Goal: Task Accomplishment & Management: Use online tool/utility

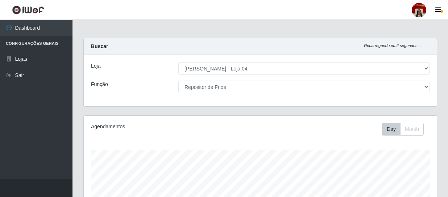
select select "251"
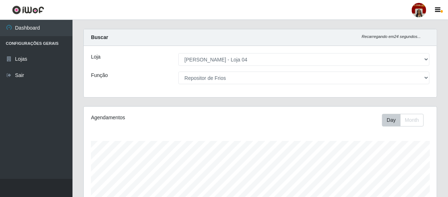
scroll to position [9, 0]
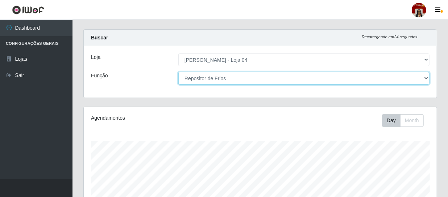
drag, startPoint x: 250, startPoint y: 79, endPoint x: 237, endPoint y: 66, distance: 18.7
click at [248, 76] on select "[Selecione...] ASG ASG + ASG ++ Auxiliar de Depósito Auxiliar de Depósito + Aux…" at bounding box center [303, 78] width 251 height 13
click at [178, 72] on select "[Selecione...] ASG ASG + ASG ++ Auxiliar de Depósito Auxiliar de Depósito + Aux…" at bounding box center [303, 78] width 251 height 13
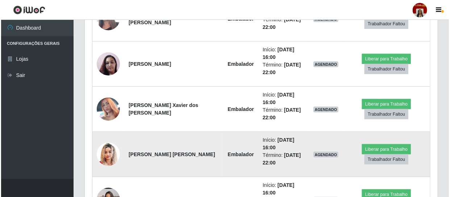
scroll to position [253, 0]
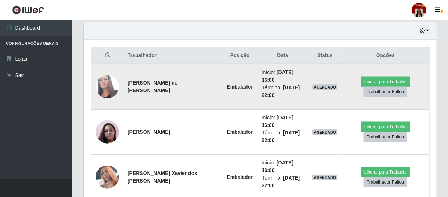
click at [107, 80] on img at bounding box center [107, 86] width 23 height 39
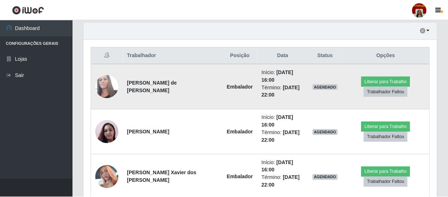
scroll to position [150, 350]
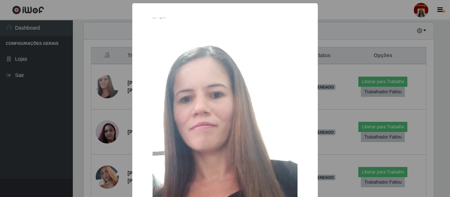
drag, startPoint x: 45, startPoint y: 90, endPoint x: 97, endPoint y: 107, distance: 54.7
click at [50, 91] on div "× OK Cancel" at bounding box center [225, 98] width 450 height 197
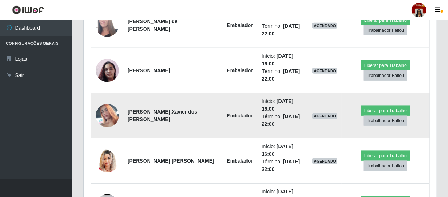
scroll to position [348, 0]
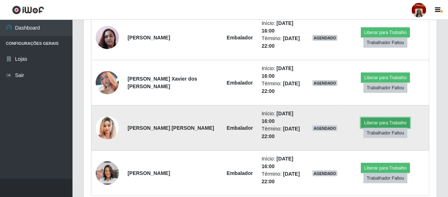
click at [377, 121] on button "Liberar para Trabalho" at bounding box center [385, 123] width 49 height 10
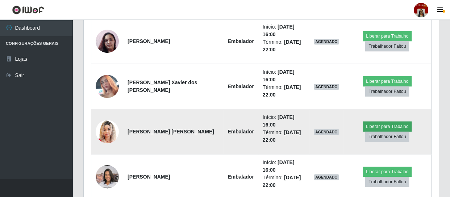
scroll to position [150, 350]
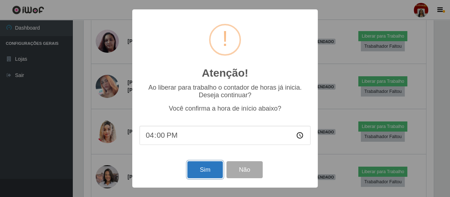
click at [204, 167] on button "Sim" at bounding box center [204, 170] width 35 height 17
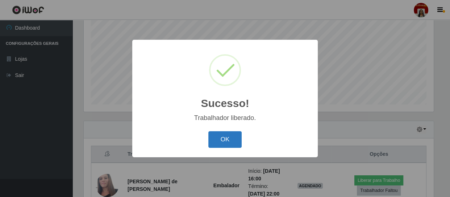
click at [222, 139] on button "OK" at bounding box center [225, 140] width 34 height 17
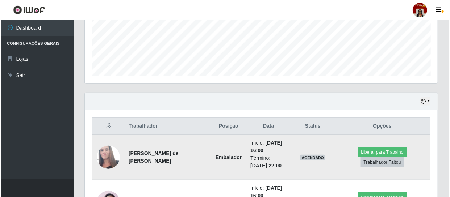
scroll to position [286, 0]
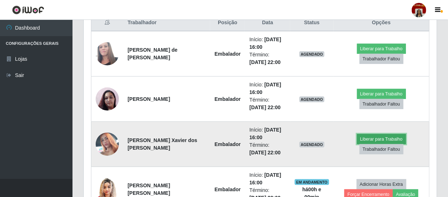
click at [357, 143] on button "Liberar para Trabalho" at bounding box center [381, 139] width 49 height 10
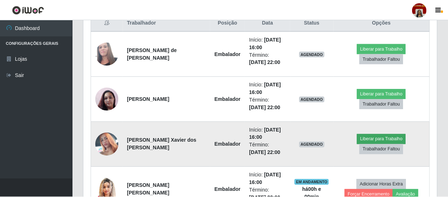
scroll to position [150, 350]
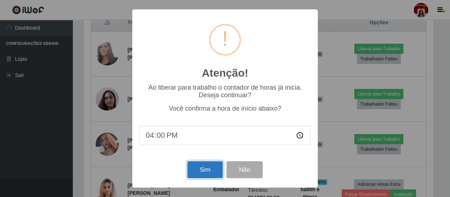
click at [199, 164] on button "Sim" at bounding box center [204, 170] width 35 height 17
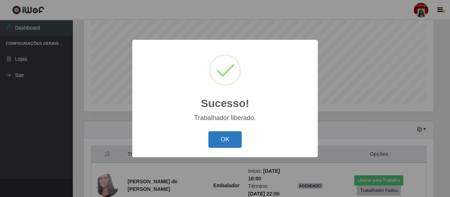
click at [226, 141] on button "OK" at bounding box center [225, 140] width 34 height 17
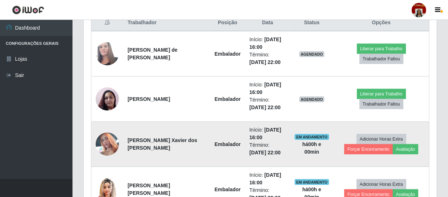
scroll to position [220, 0]
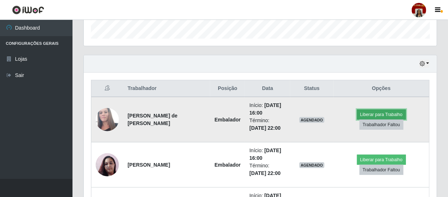
click at [357, 117] on button "Liberar para Trabalho" at bounding box center [381, 115] width 49 height 10
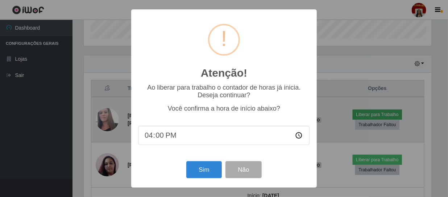
scroll to position [150, 350]
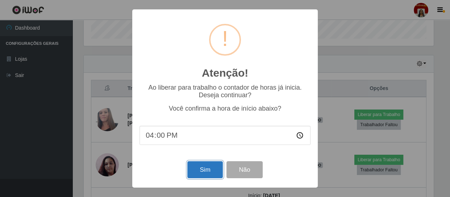
click at [199, 169] on button "Sim" at bounding box center [204, 170] width 35 height 17
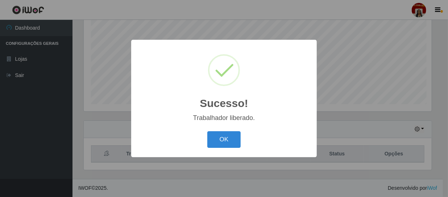
scroll to position [0, 0]
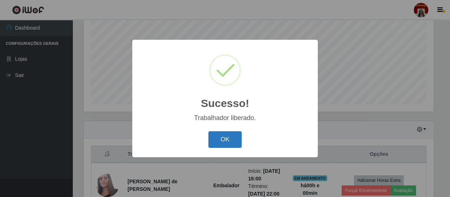
click at [229, 138] on button "OK" at bounding box center [225, 140] width 34 height 17
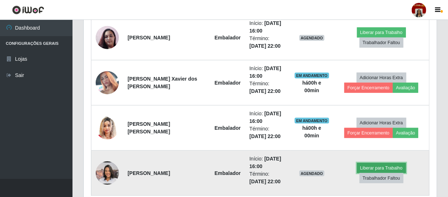
click at [357, 174] on button "Liberar para Trabalho" at bounding box center [381, 168] width 49 height 10
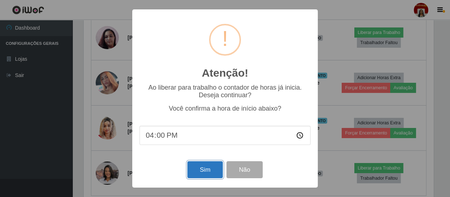
click at [203, 168] on button "Sim" at bounding box center [204, 170] width 35 height 17
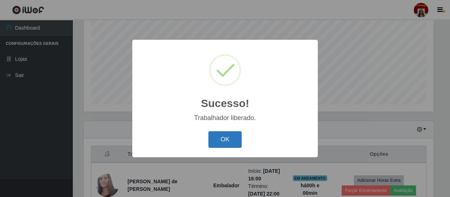
click at [223, 139] on button "OK" at bounding box center [225, 140] width 34 height 17
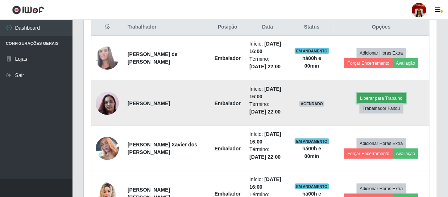
click at [360, 104] on button "Liberar para Trabalho" at bounding box center [381, 98] width 49 height 10
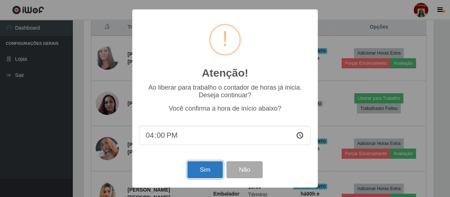
click at [206, 171] on button "Sim" at bounding box center [204, 170] width 35 height 17
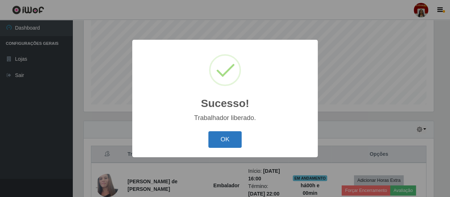
click at [228, 139] on button "OK" at bounding box center [225, 140] width 34 height 17
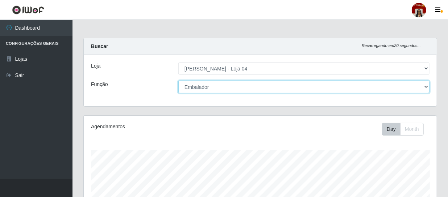
click at [417, 89] on select "[Selecione...] ASG ASG + ASG ++ Auxiliar de Depósito Auxiliar de Depósito + Aux…" at bounding box center [303, 87] width 251 height 13
select select "22"
click at [178, 81] on select "[Selecione...] ASG ASG + ASG ++ Auxiliar de Depósito Auxiliar de Depósito + Aux…" at bounding box center [303, 87] width 251 height 13
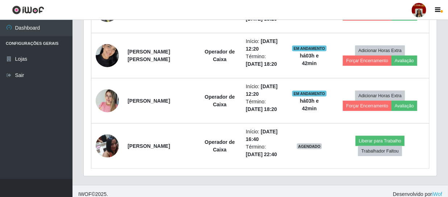
scroll to position [335, 0]
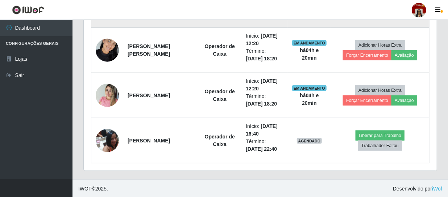
click at [406, 25] on td "Adicionar Horas Extra Forçar Encerramento Avaliação" at bounding box center [380, 5] width 98 height 46
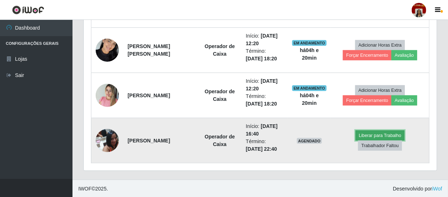
click at [371, 134] on button "Liberar para Trabalho" at bounding box center [379, 136] width 49 height 10
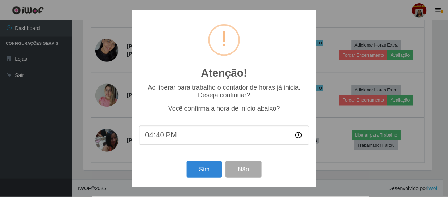
scroll to position [150, 350]
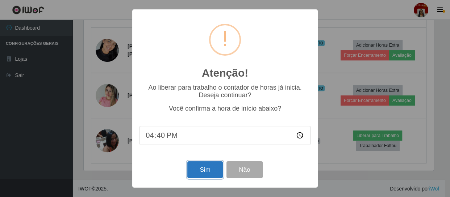
click at [206, 168] on button "Sim" at bounding box center [204, 170] width 35 height 17
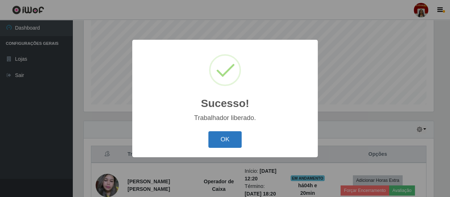
click at [221, 138] on button "OK" at bounding box center [225, 140] width 34 height 17
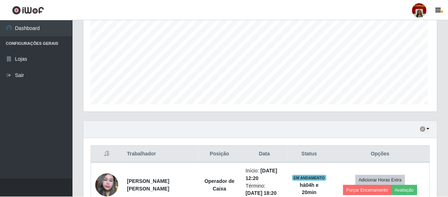
scroll to position [150, 353]
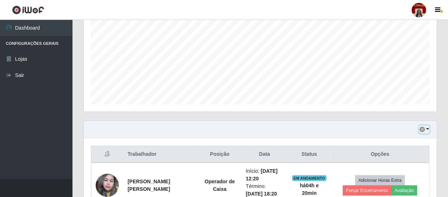
click at [424, 129] on icon "button" at bounding box center [422, 129] width 5 height 5
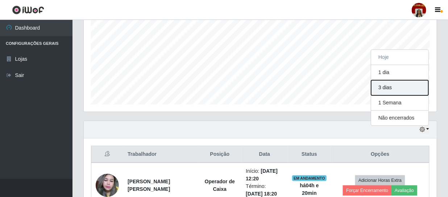
click at [391, 87] on button "3 dias" at bounding box center [399, 87] width 57 height 15
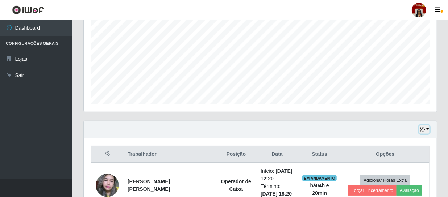
click at [425, 128] on button "button" at bounding box center [424, 130] width 10 height 8
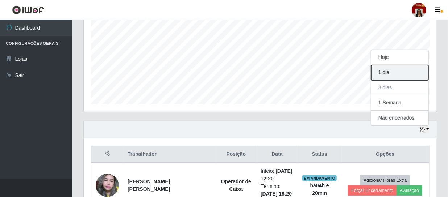
click at [395, 76] on button "1 dia" at bounding box center [399, 72] width 57 height 15
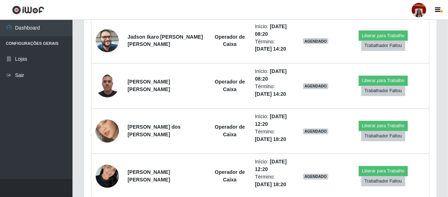
scroll to position [583, 0]
